Goal: Task Accomplishment & Management: Manage account settings

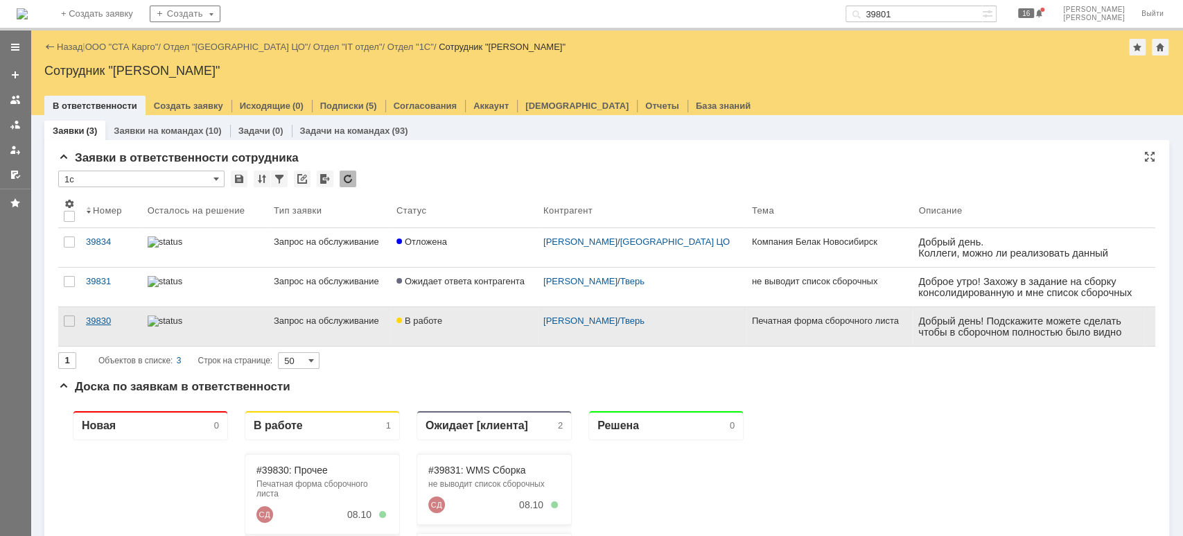
click at [100, 324] on div "39830" at bounding box center [111, 320] width 51 height 11
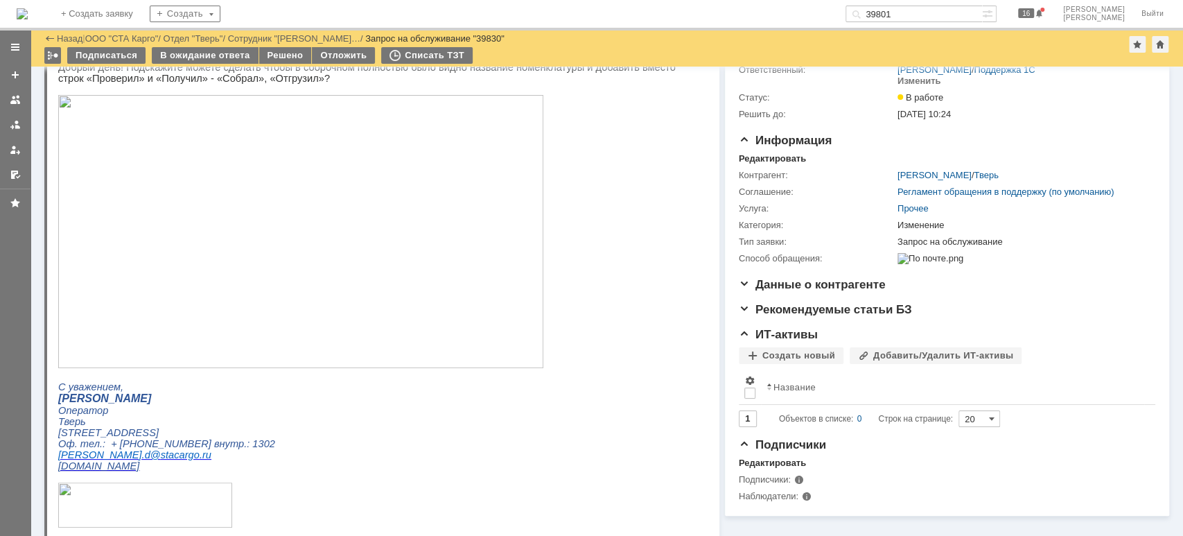
scroll to position [56, 0]
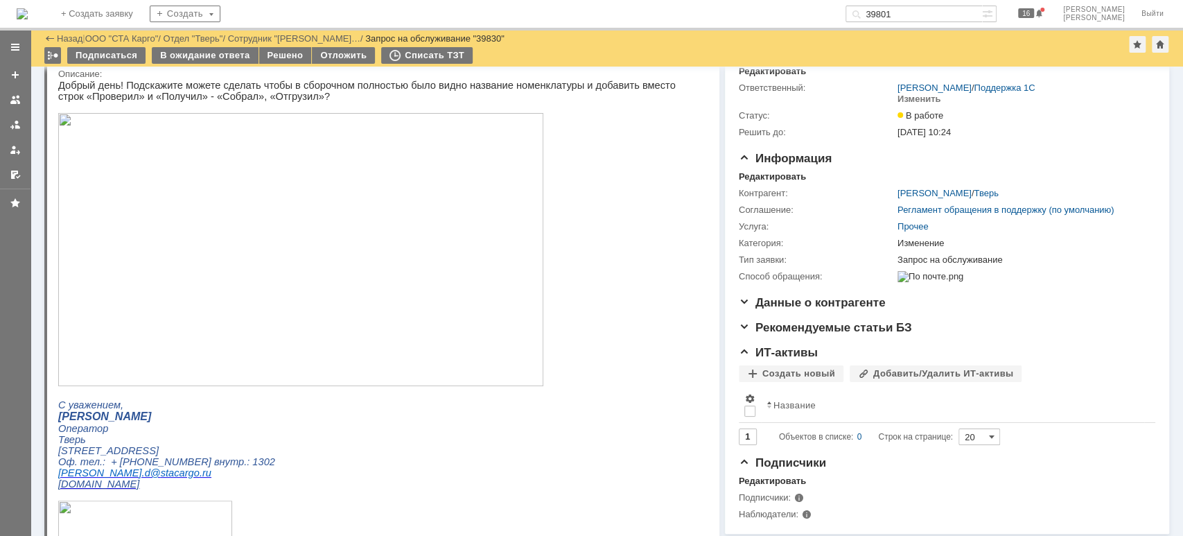
click at [209, 256] on img at bounding box center [300, 249] width 485 height 273
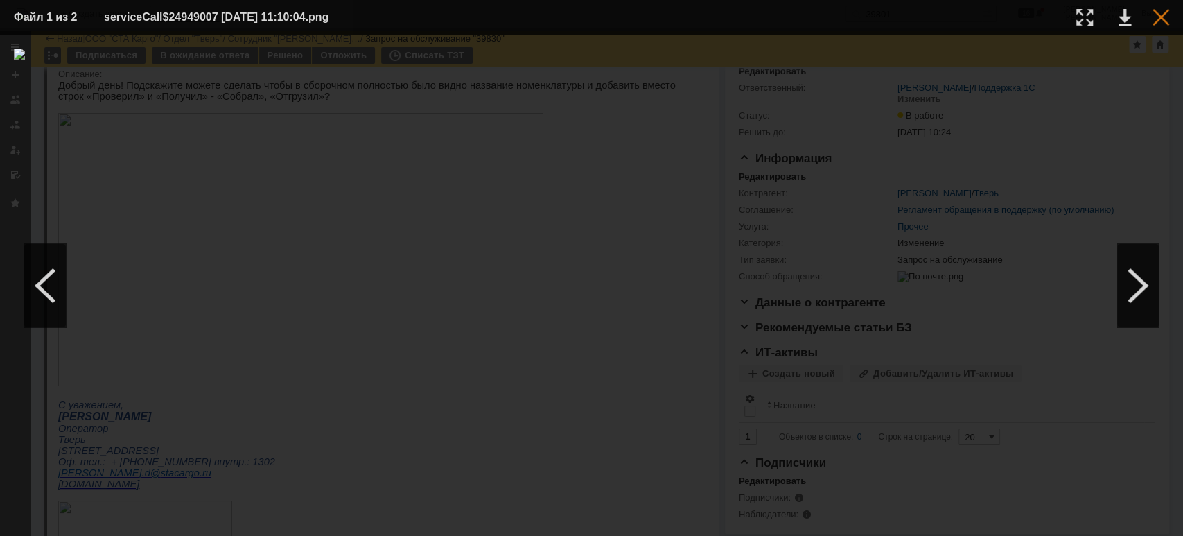
click at [1160, 16] on div at bounding box center [1161, 17] width 17 height 17
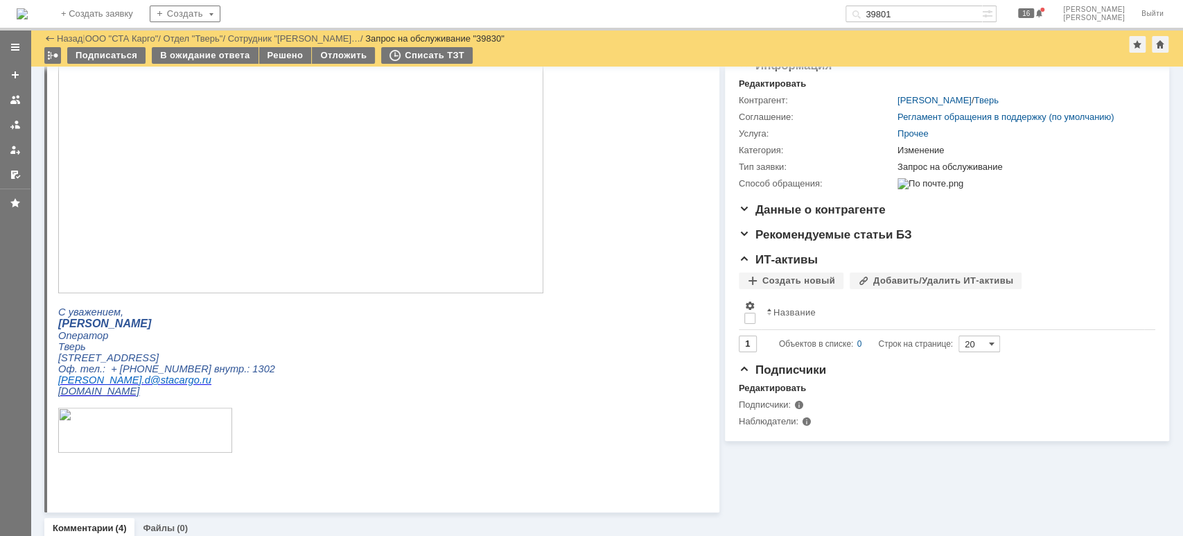
scroll to position [0, 0]
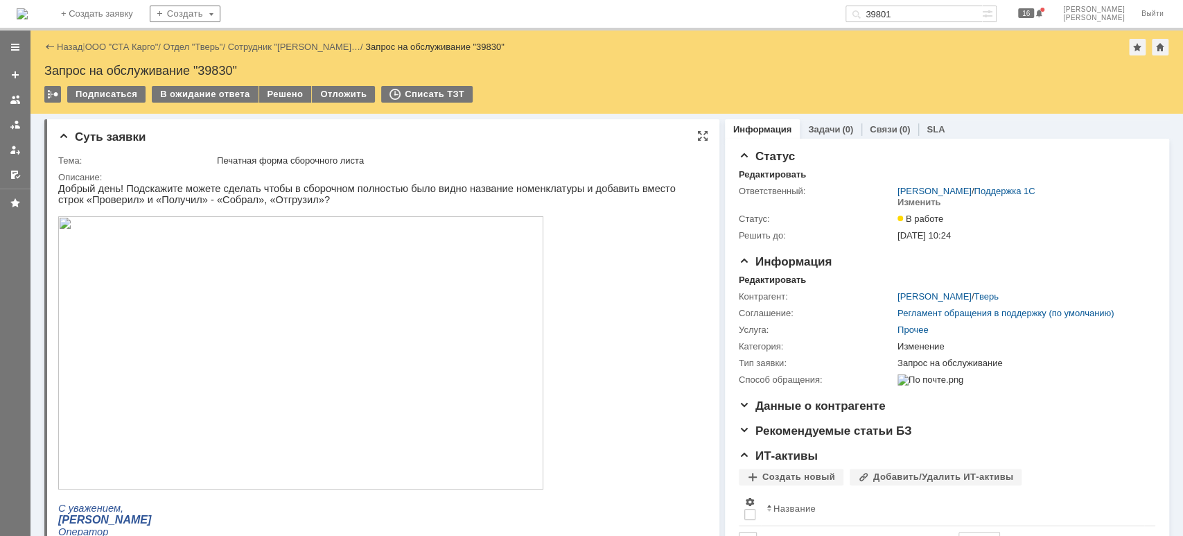
click at [162, 365] on img at bounding box center [300, 352] width 485 height 273
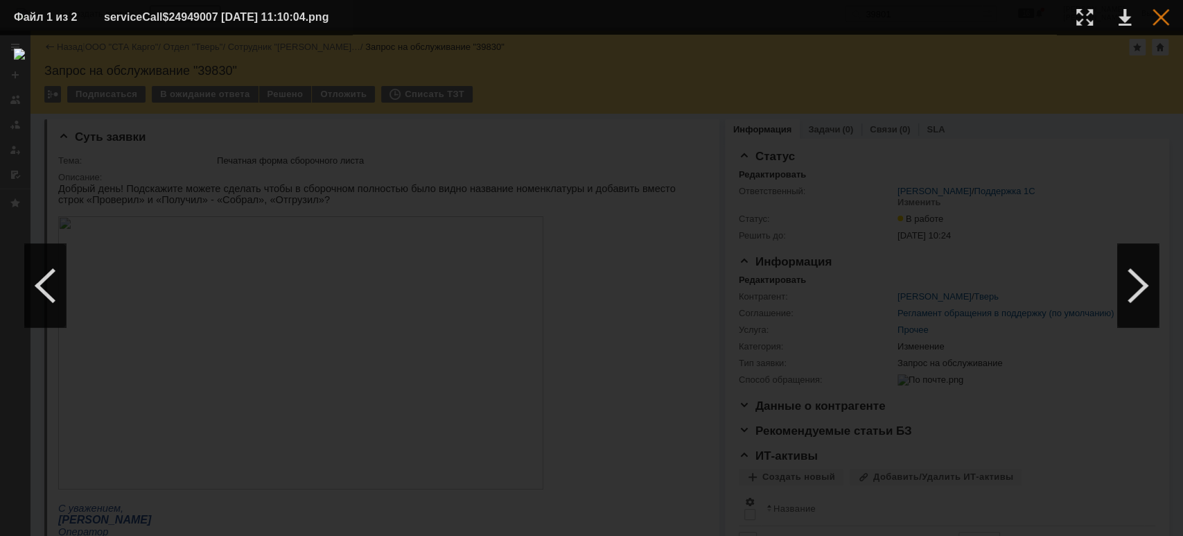
click at [1166, 15] on div at bounding box center [1161, 17] width 17 height 17
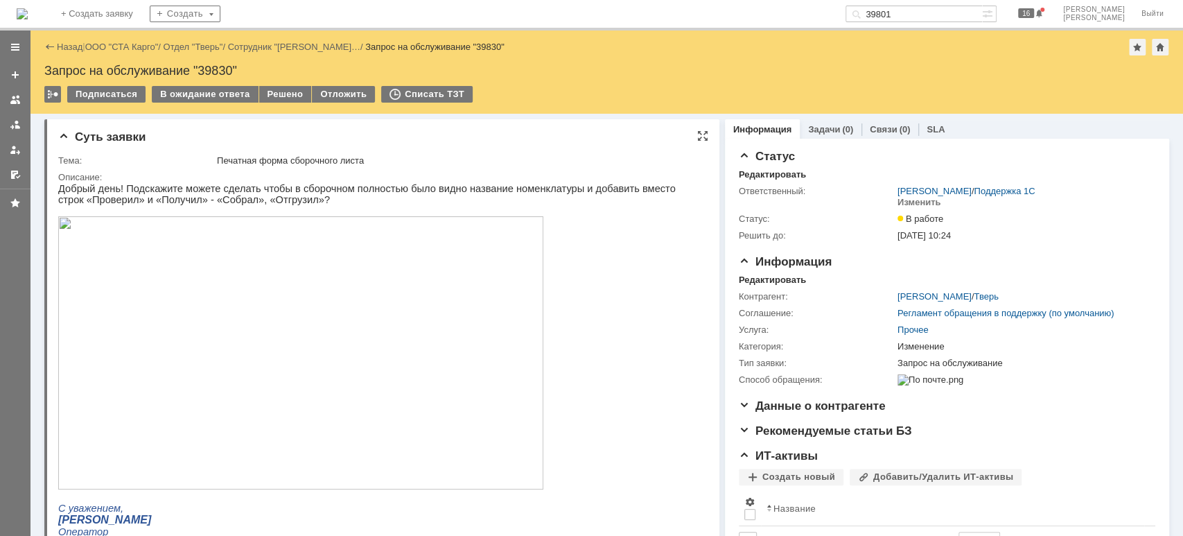
click at [375, 396] on img at bounding box center [300, 352] width 485 height 273
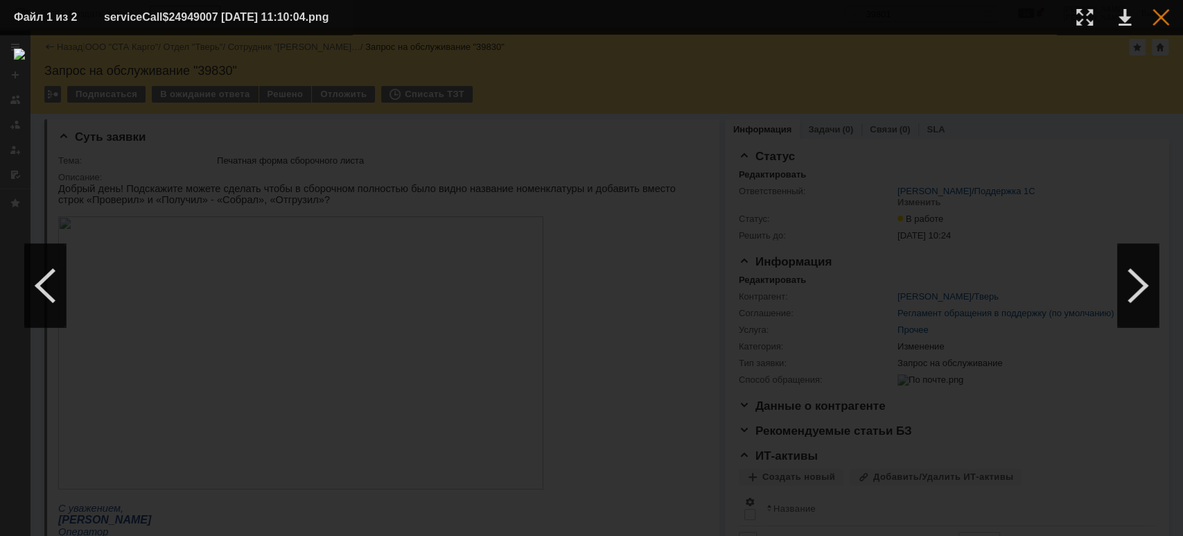
click at [1163, 19] on div at bounding box center [1161, 17] width 17 height 17
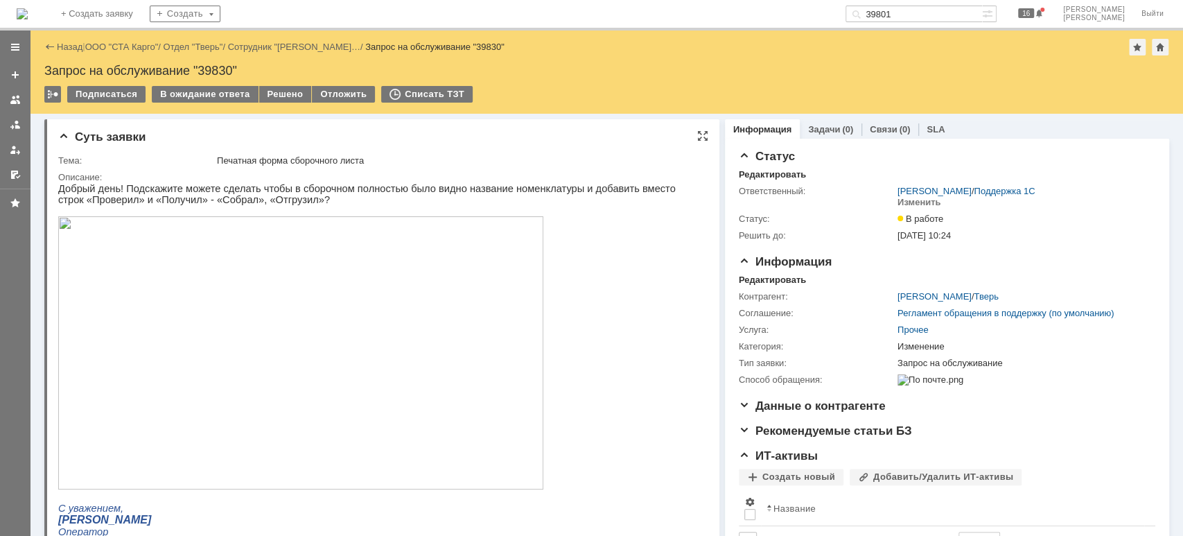
scroll to position [369, 0]
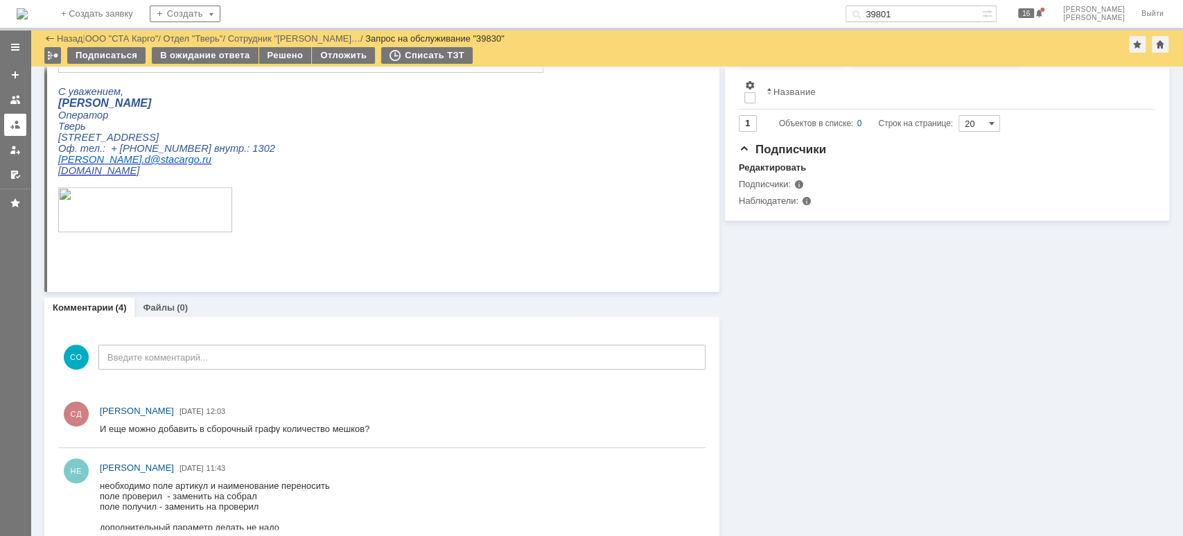
click at [11, 126] on div at bounding box center [15, 124] width 11 height 11
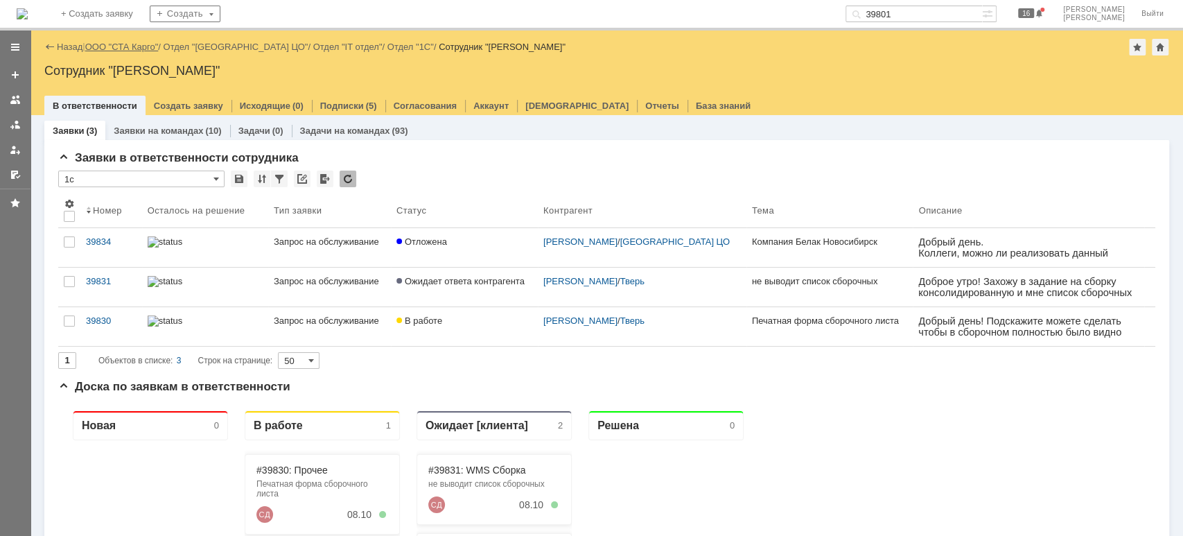
click at [120, 46] on link "ООО "СТА Карго"" at bounding box center [121, 47] width 73 height 10
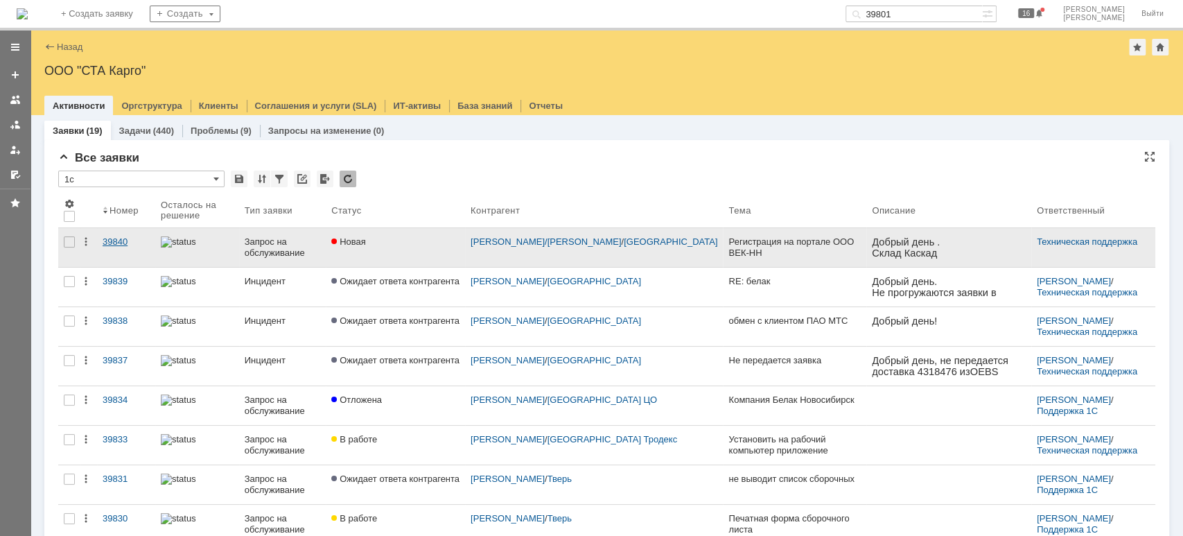
click at [119, 238] on div "39840" at bounding box center [126, 241] width 47 height 11
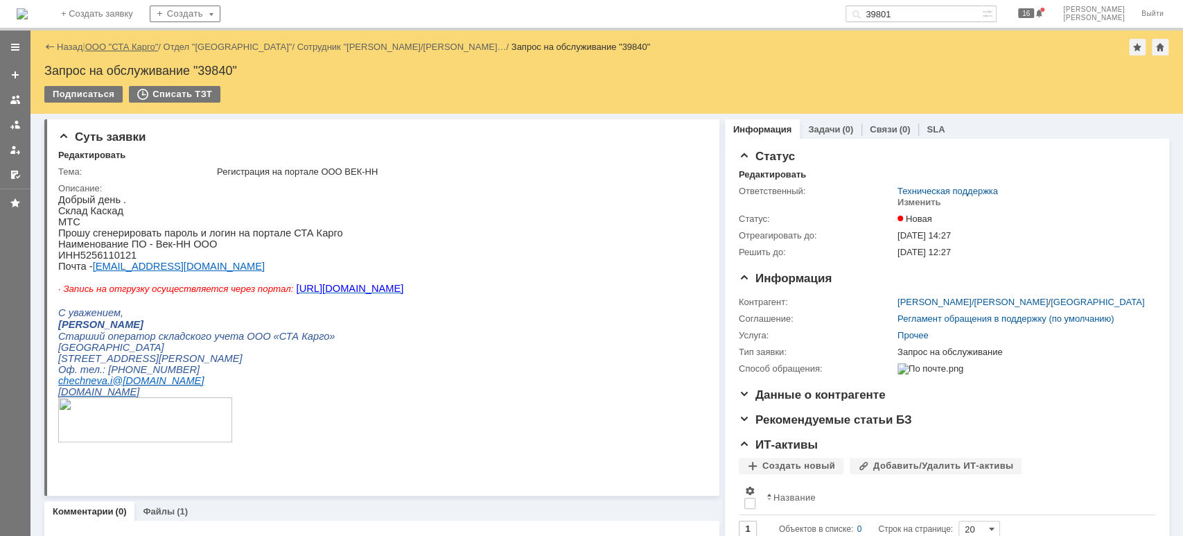
click at [134, 50] on link "ООО "СТА Карго"" at bounding box center [121, 47] width 73 height 10
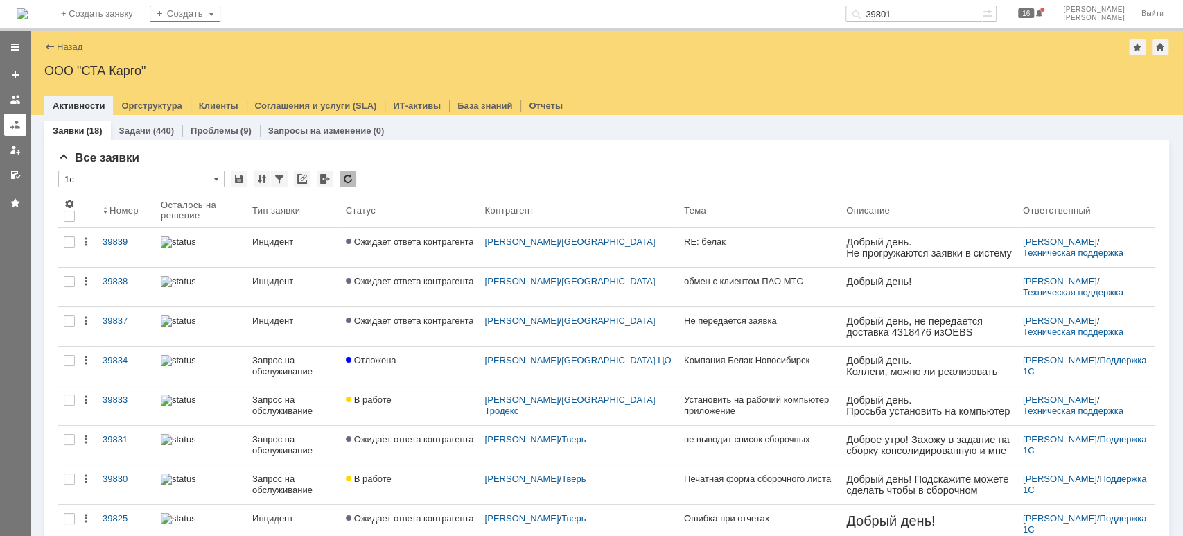
click at [8, 128] on link at bounding box center [15, 125] width 22 height 22
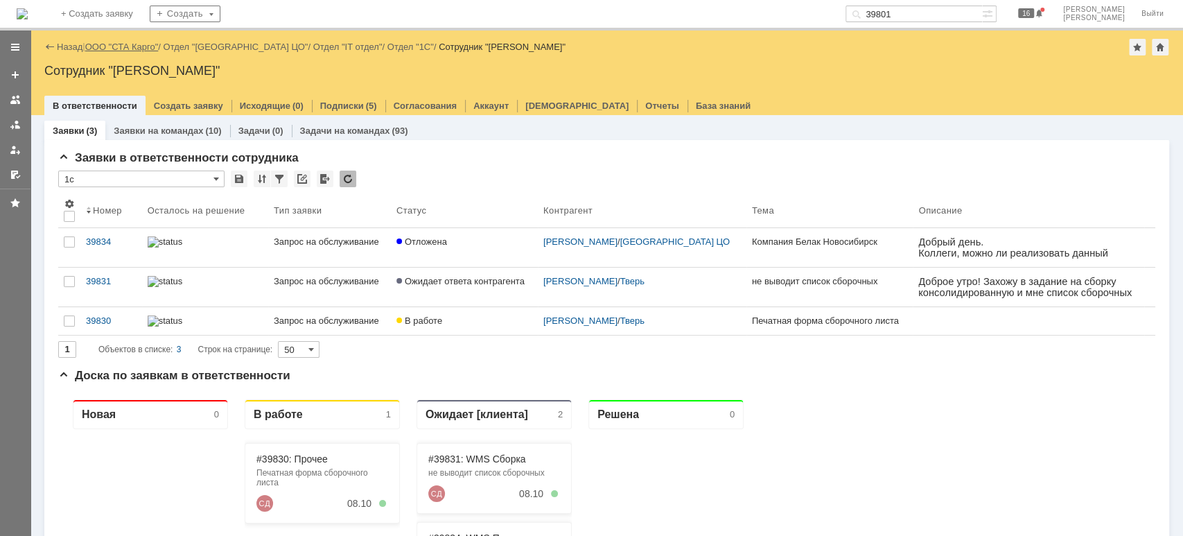
click at [105, 46] on link "ООО "СТА Карго"" at bounding box center [121, 47] width 73 height 10
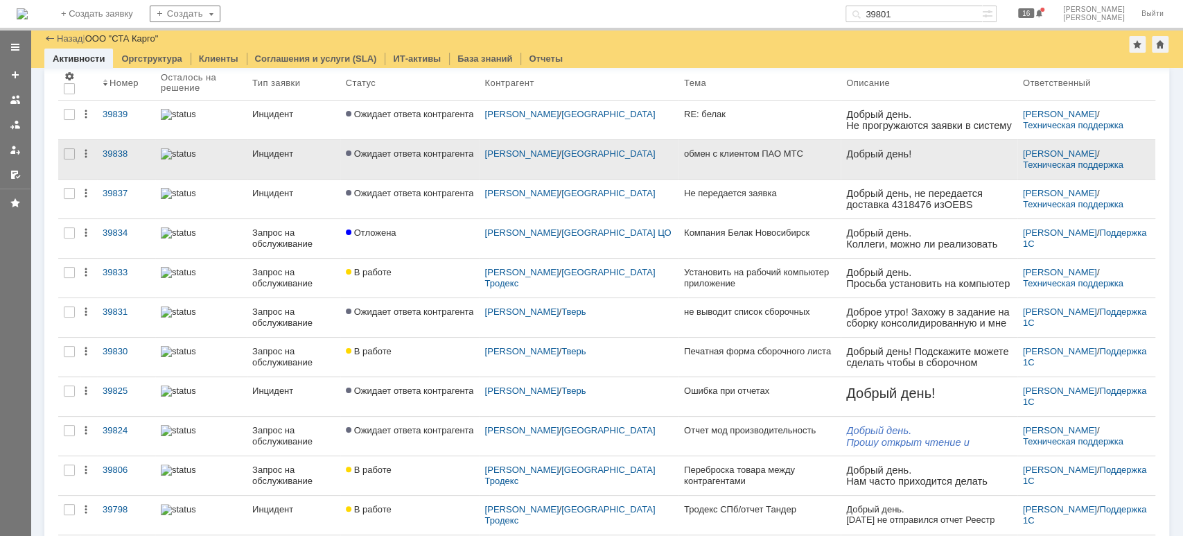
scroll to position [92, 0]
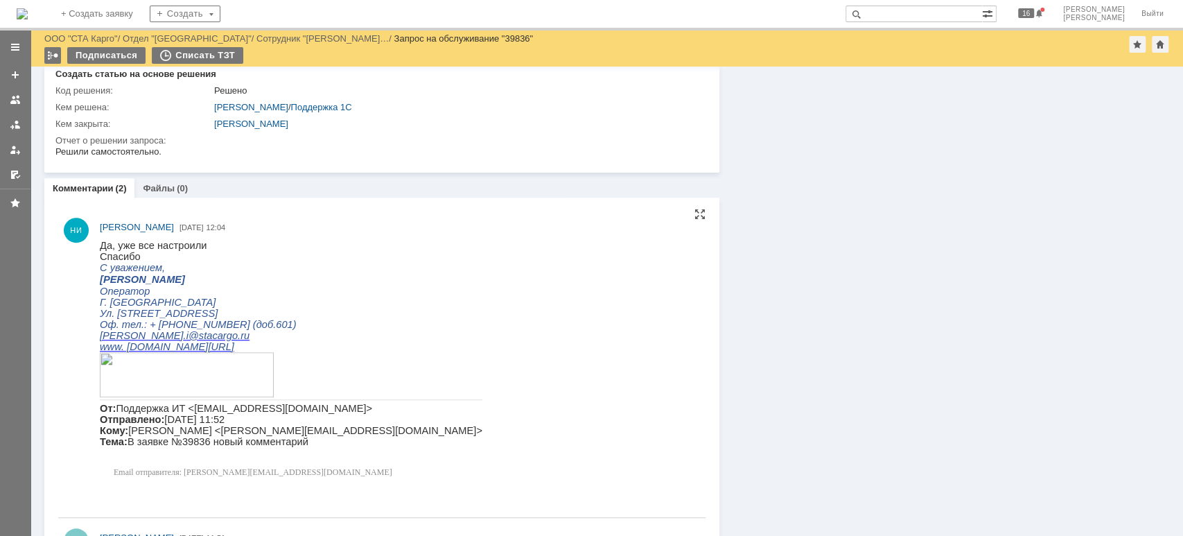
scroll to position [667, 0]
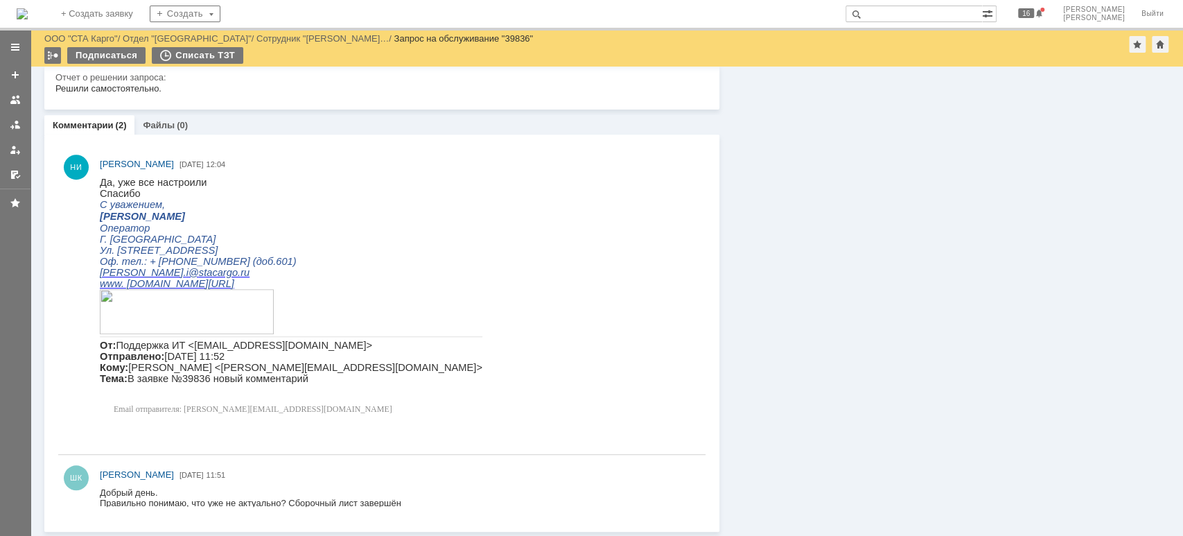
click at [10, 123] on div at bounding box center [15, 124] width 11 height 11
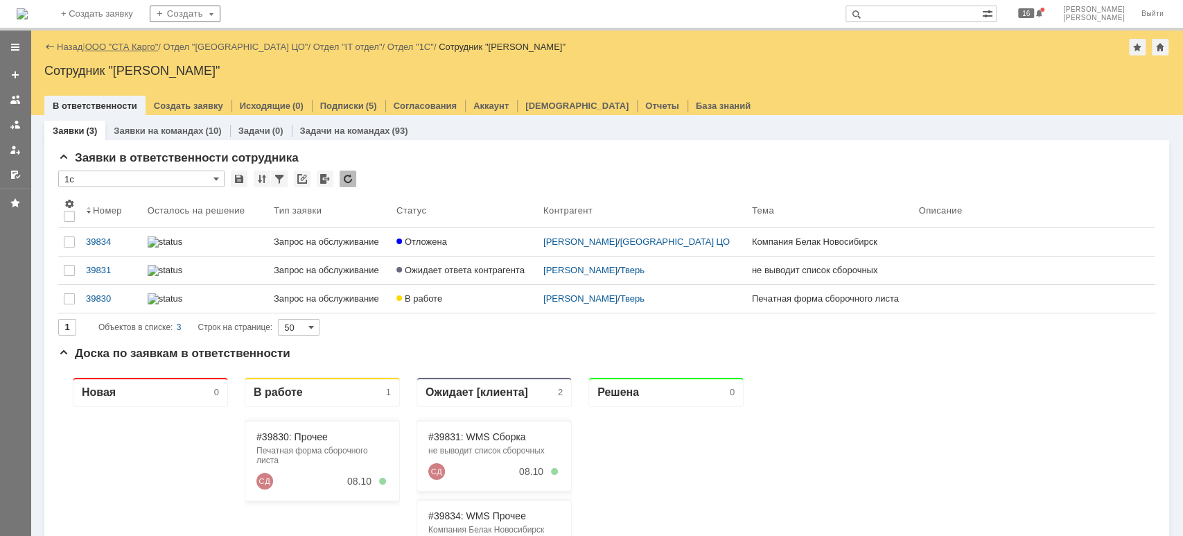
click at [100, 49] on link "ООО "СТА Карго"" at bounding box center [121, 47] width 73 height 10
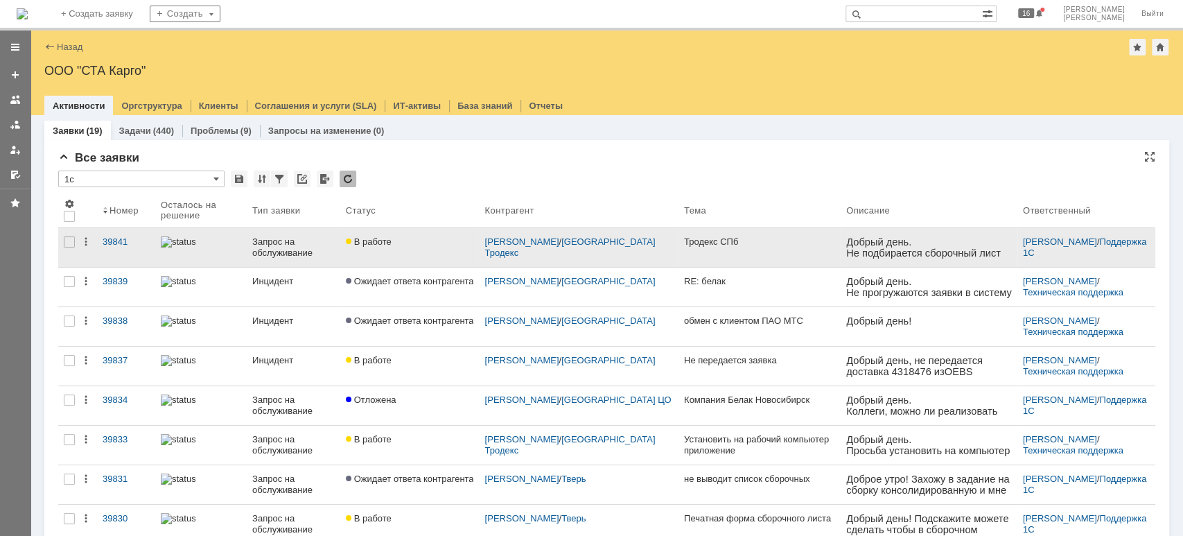
click at [272, 252] on div "Запрос на обслуживание" at bounding box center [293, 247] width 82 height 22
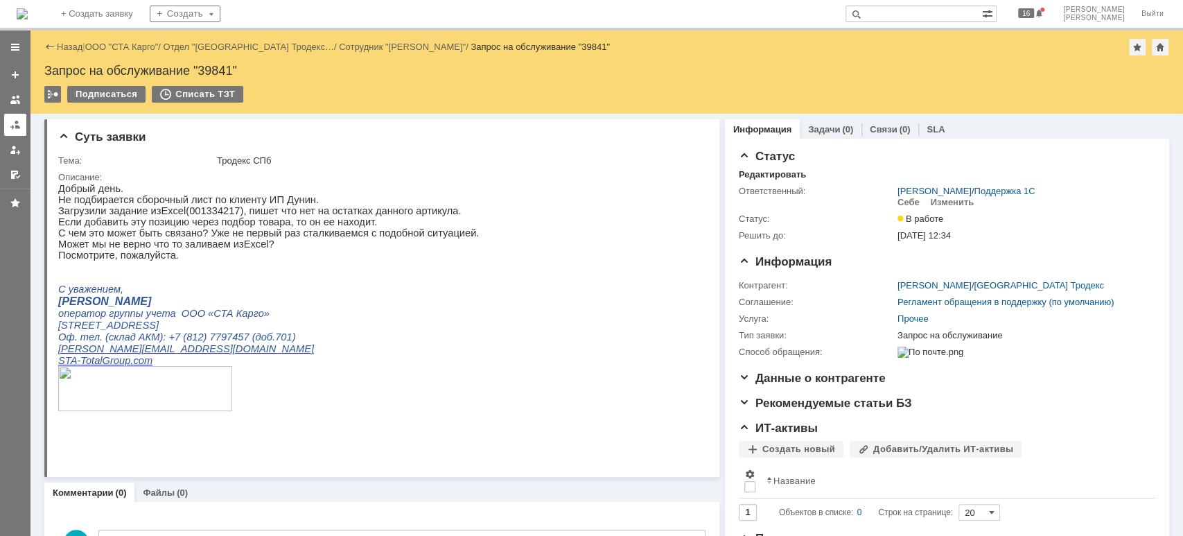
click at [23, 123] on link at bounding box center [15, 125] width 22 height 22
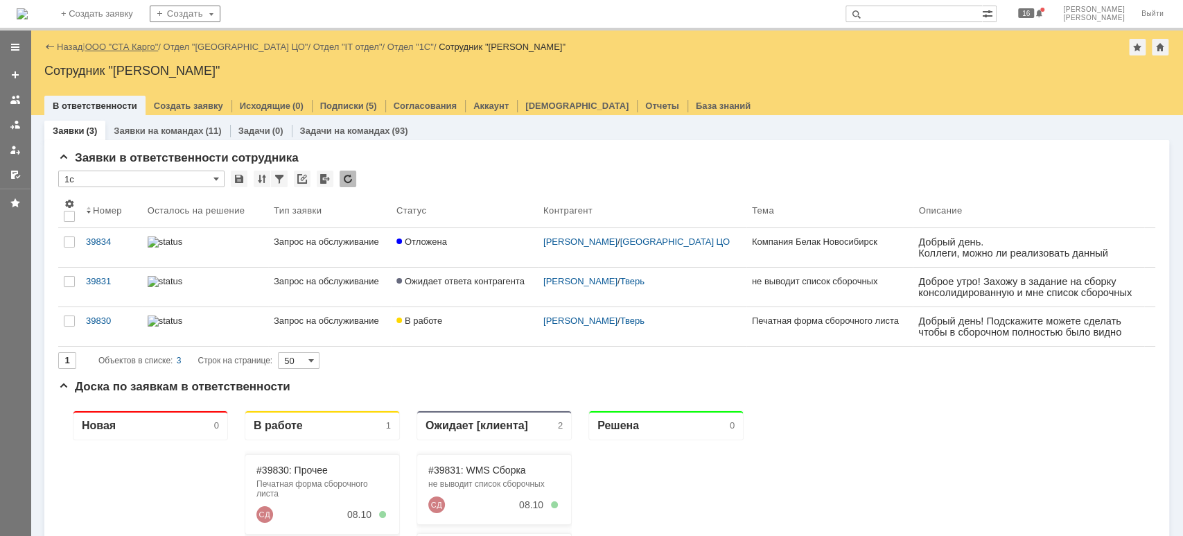
click at [131, 44] on link "ООО "СТА Карго"" at bounding box center [121, 47] width 73 height 10
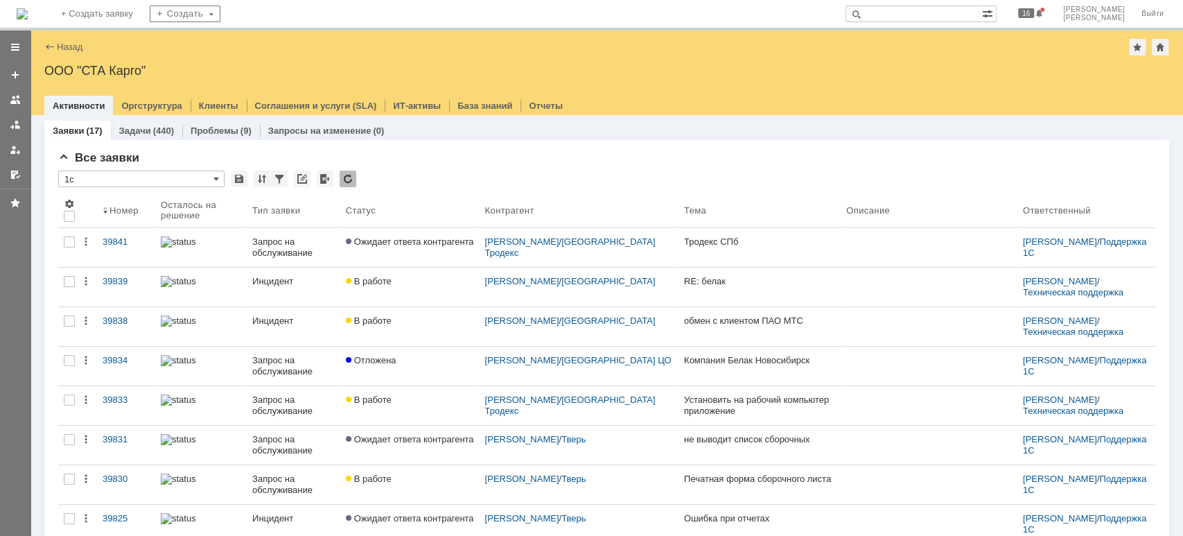
click at [938, 16] on input "text" at bounding box center [914, 14] width 137 height 17
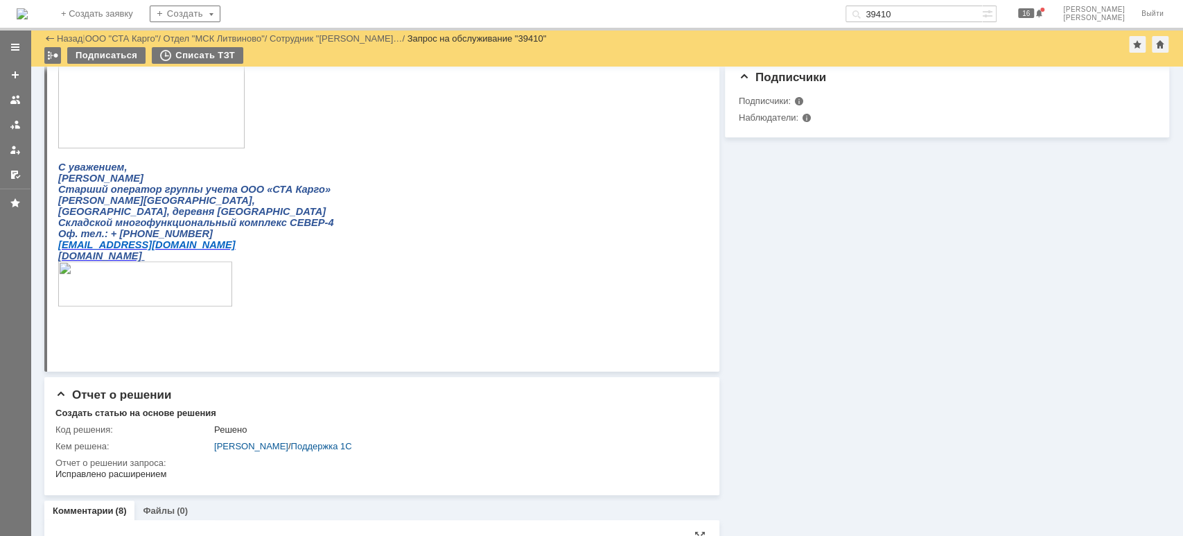
scroll to position [277, 0]
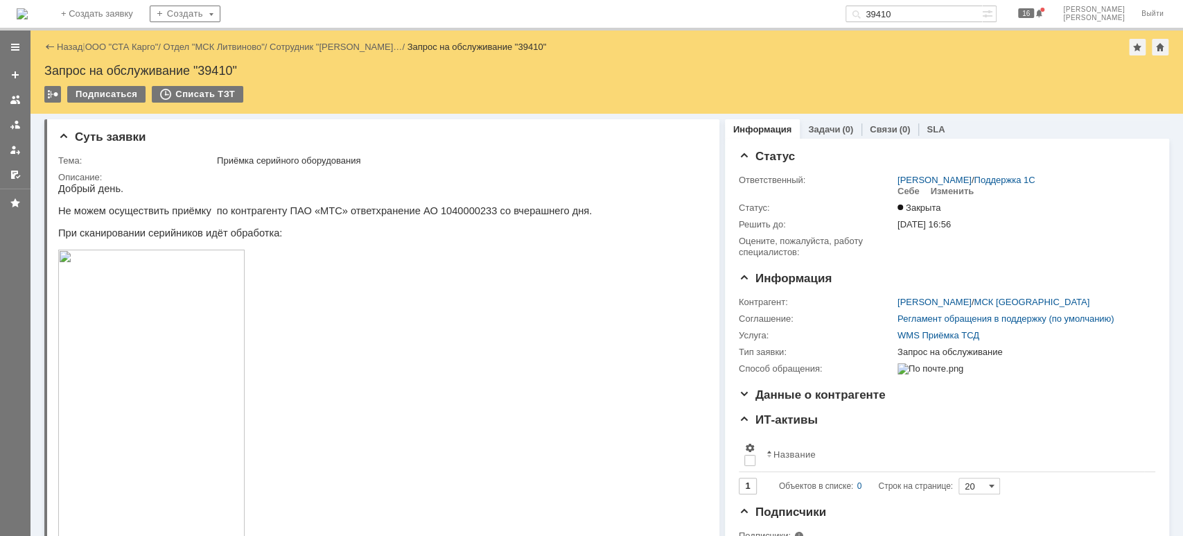
drag, startPoint x: 958, startPoint y: 12, endPoint x: 834, endPoint y: 12, distance: 123.4
click at [834, 12] on div "На домашнюю + Создать заявку Создать 39410 16 Смирнова Ольга Выйти" at bounding box center [591, 15] width 1183 height 30
type input "39544"
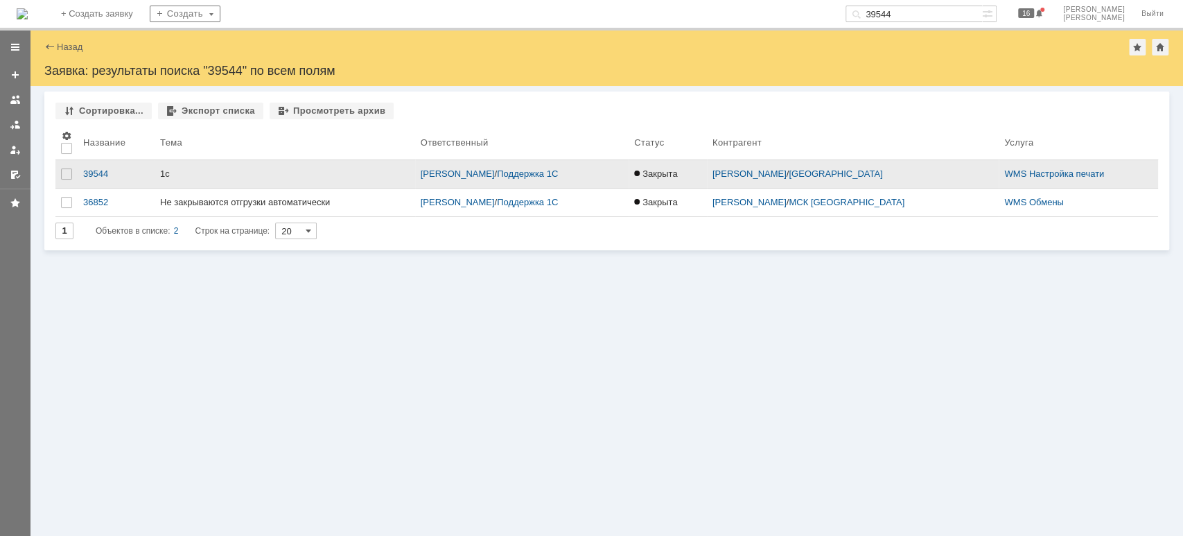
click at [250, 172] on div "1с" at bounding box center [285, 173] width 250 height 11
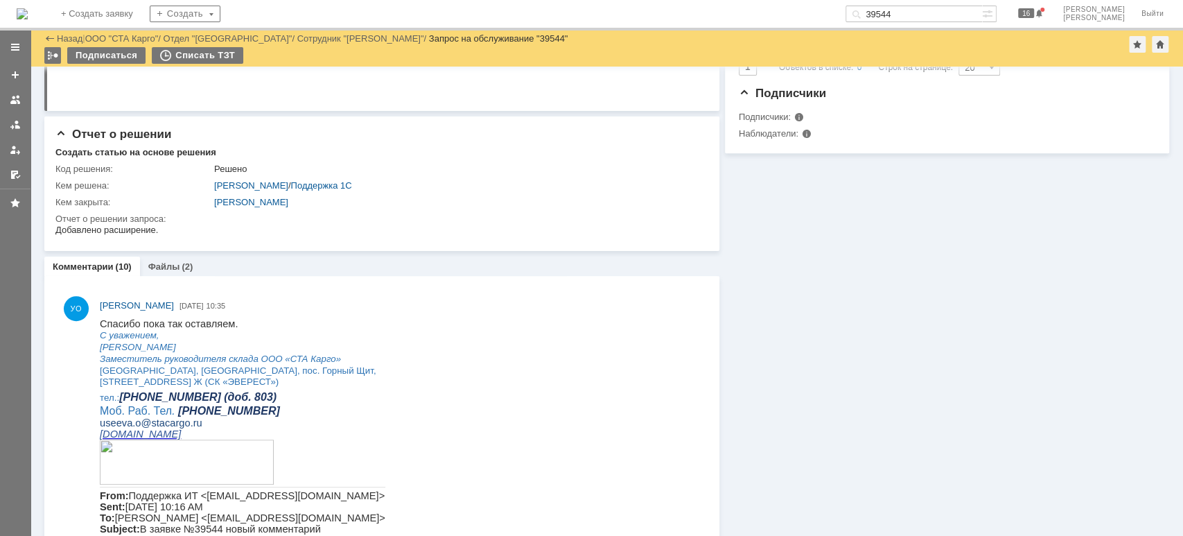
scroll to position [462, 0]
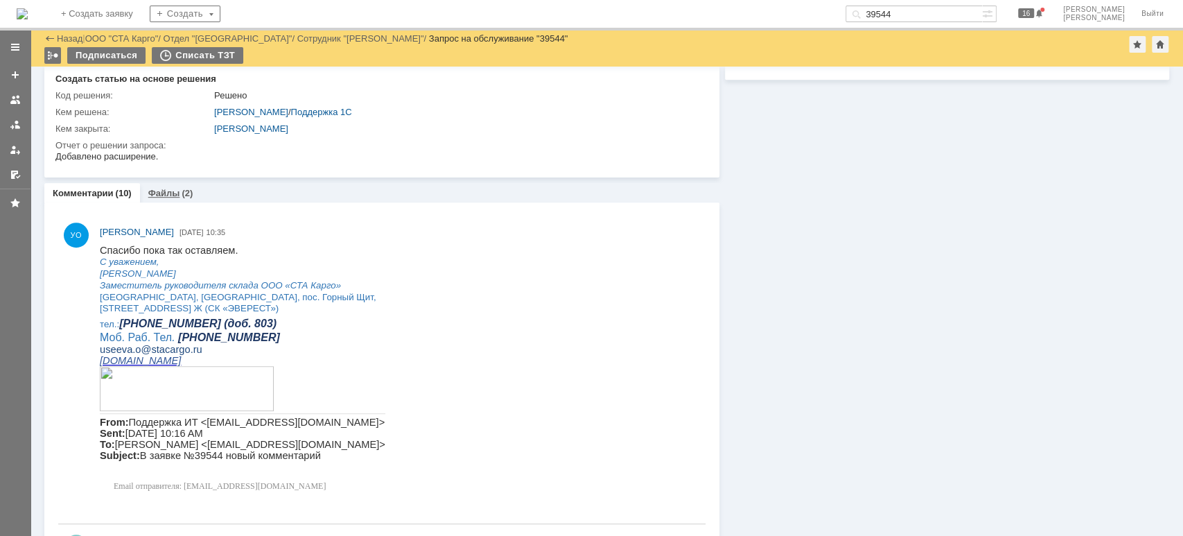
click at [159, 184] on div "Файлы (2)" at bounding box center [171, 193] width 62 height 20
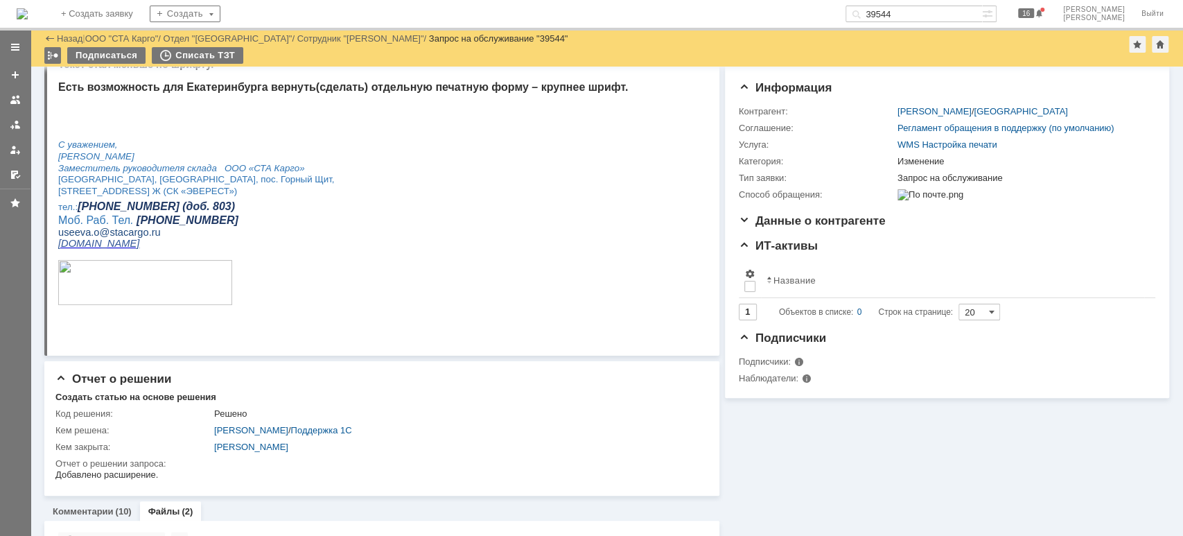
scroll to position [311, 0]
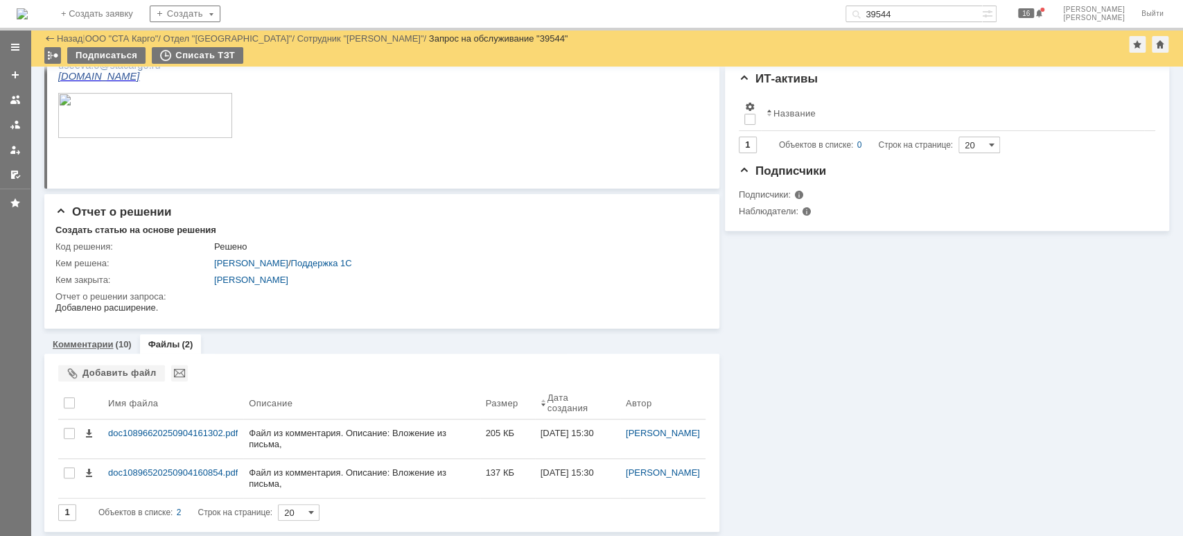
click at [111, 339] on link "Комментарии" at bounding box center [83, 344] width 61 height 10
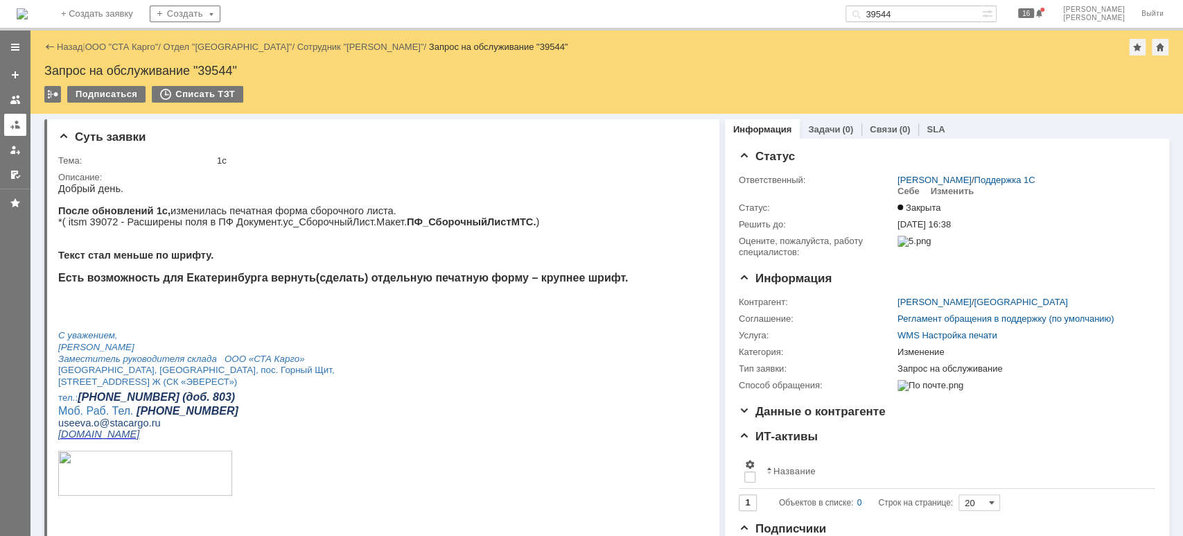
click at [10, 124] on div at bounding box center [15, 124] width 11 height 11
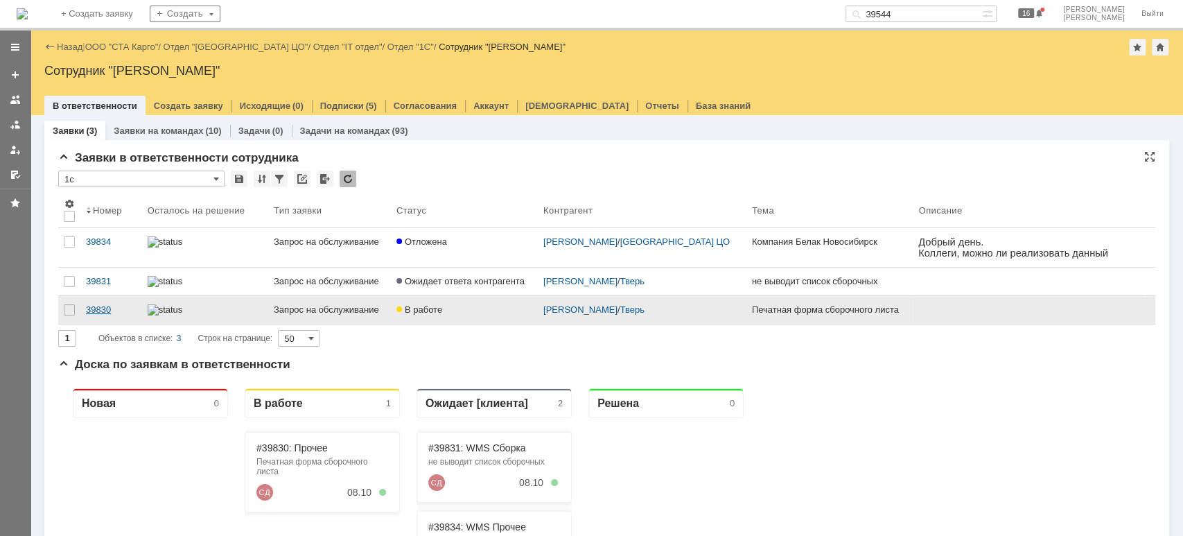
click at [116, 313] on div "39830" at bounding box center [111, 309] width 51 height 11
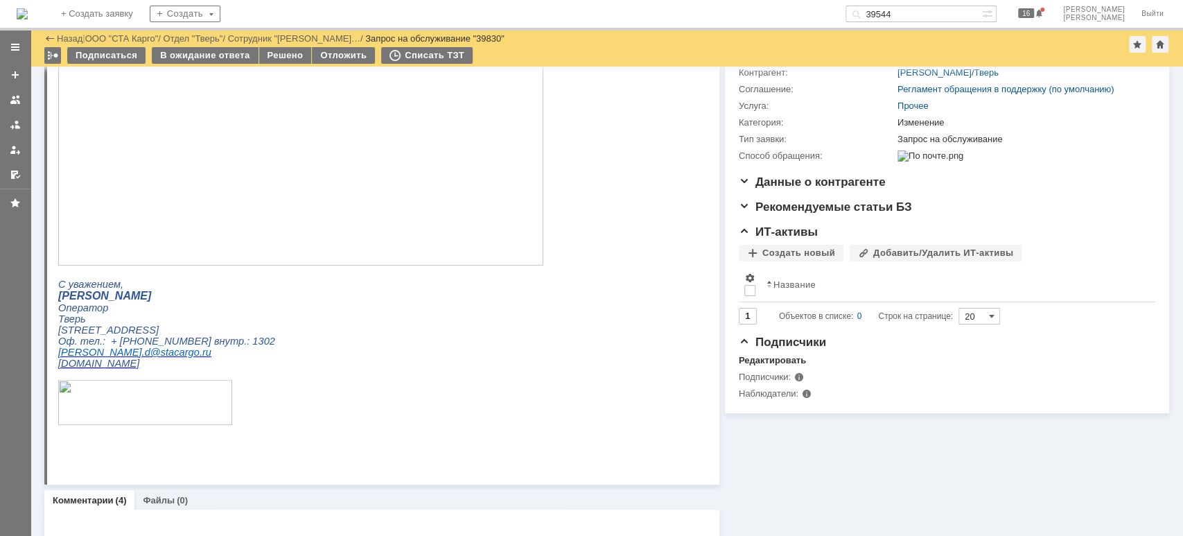
scroll to position [277, 0]
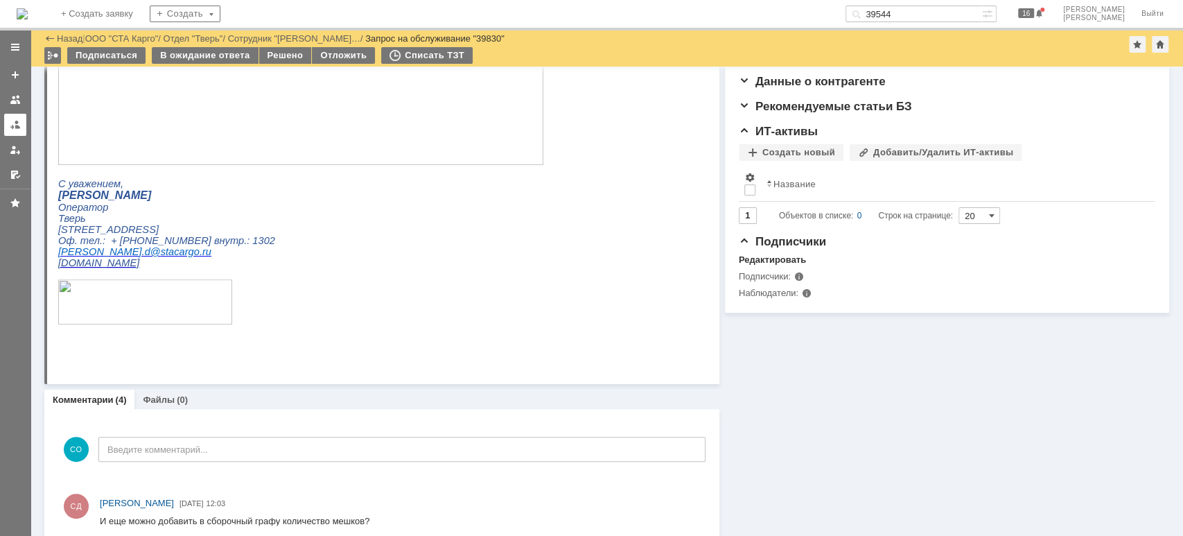
click at [25, 123] on link at bounding box center [15, 125] width 22 height 22
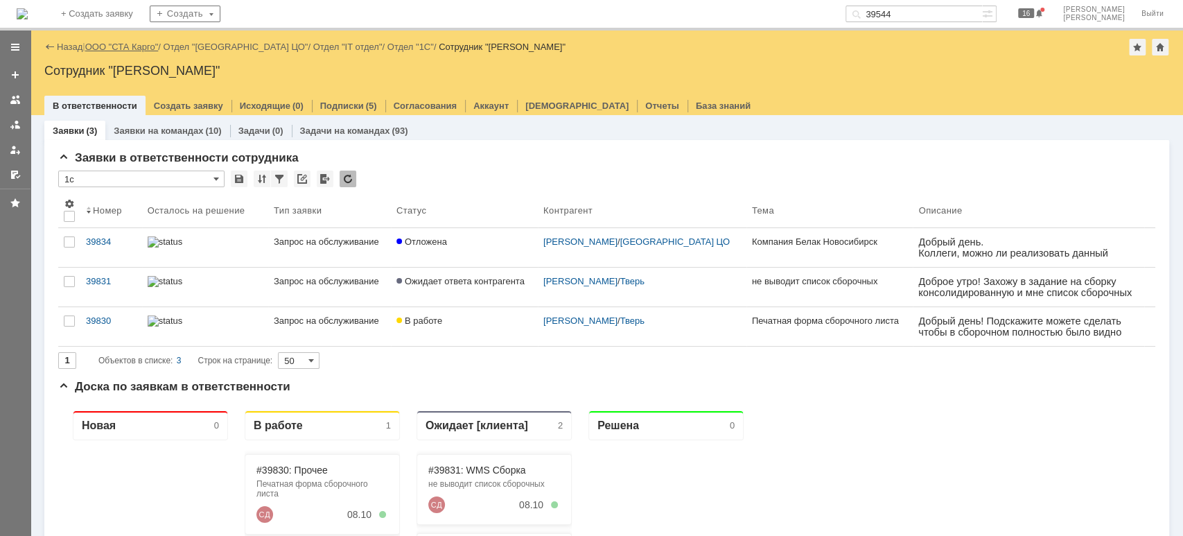
click at [153, 44] on link "ООО "СТА Карго"" at bounding box center [121, 47] width 73 height 10
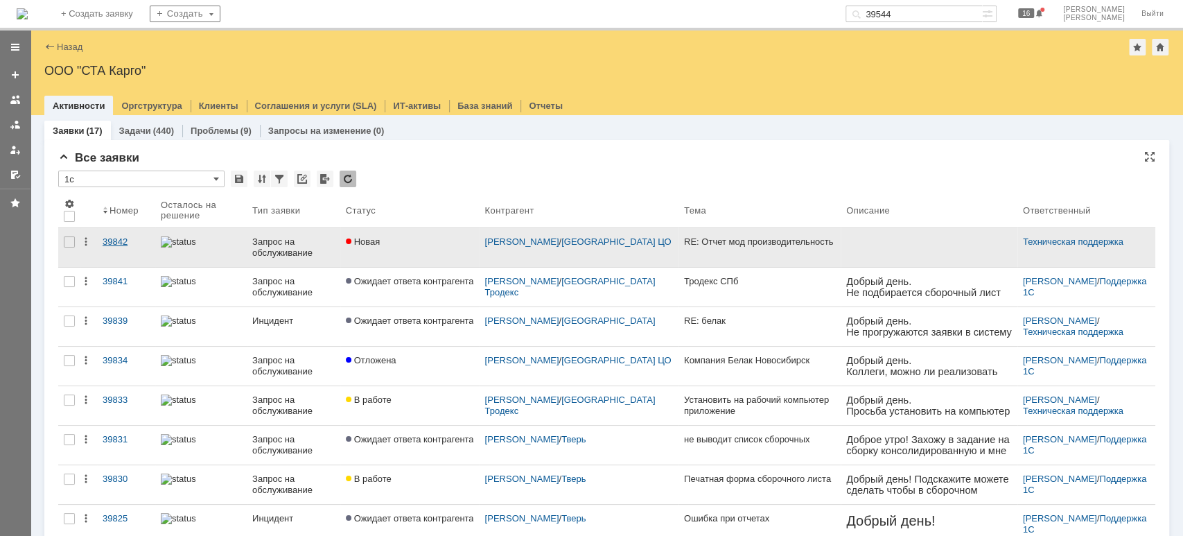
click at [122, 243] on div "39842" at bounding box center [126, 241] width 47 height 11
